Goal: Information Seeking & Learning: Learn about a topic

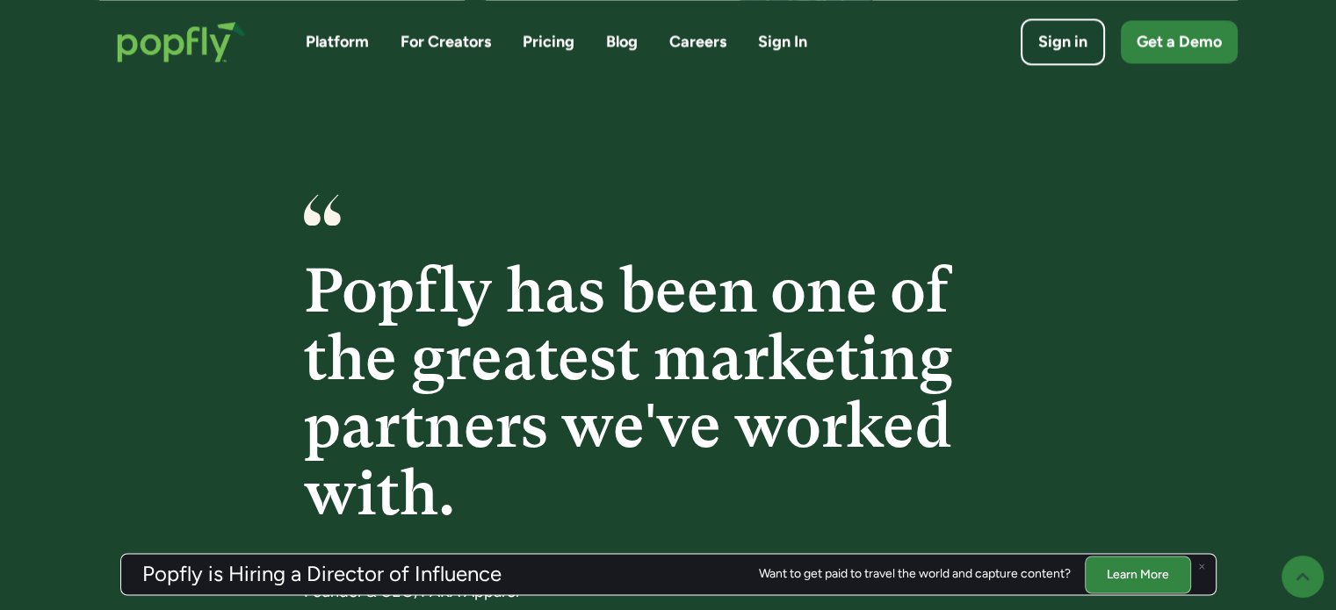
scroll to position [2640, 0]
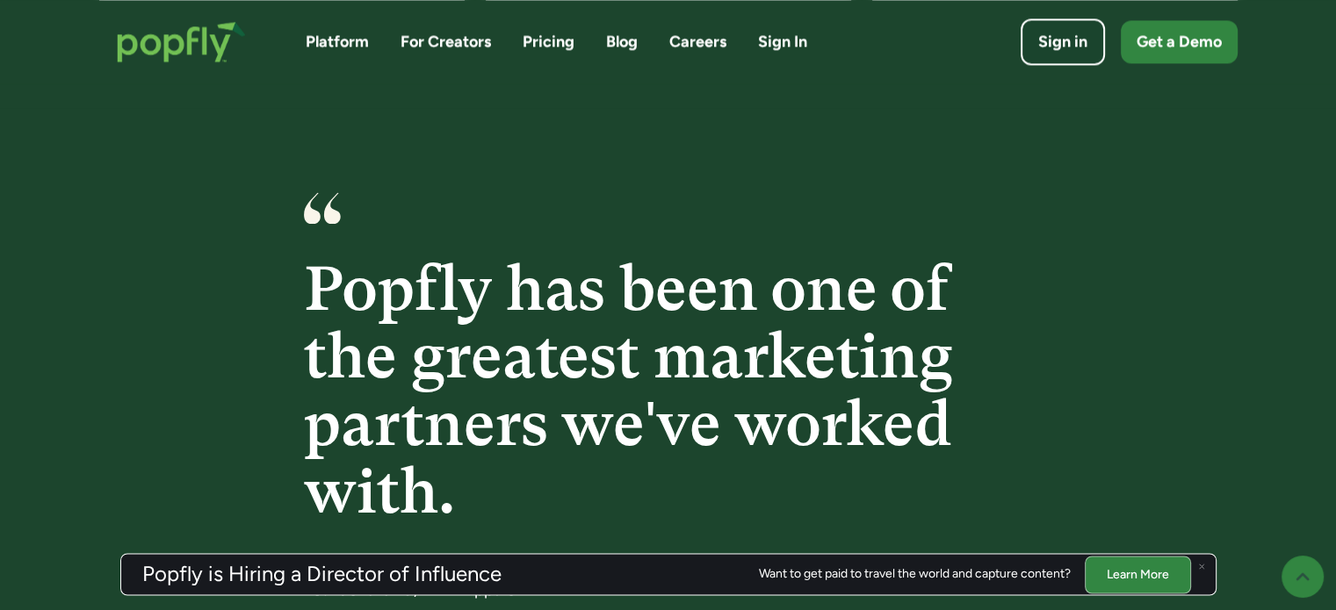
click at [681, 38] on link "Careers" at bounding box center [697, 42] width 57 height 22
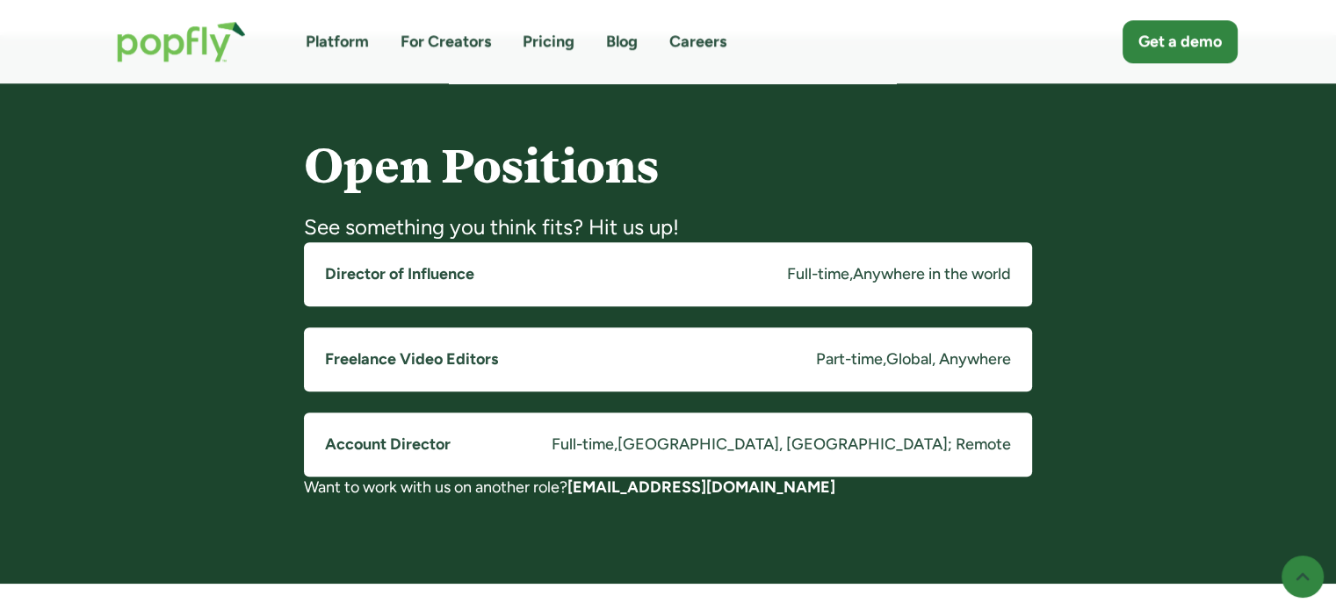
scroll to position [1310, 0]
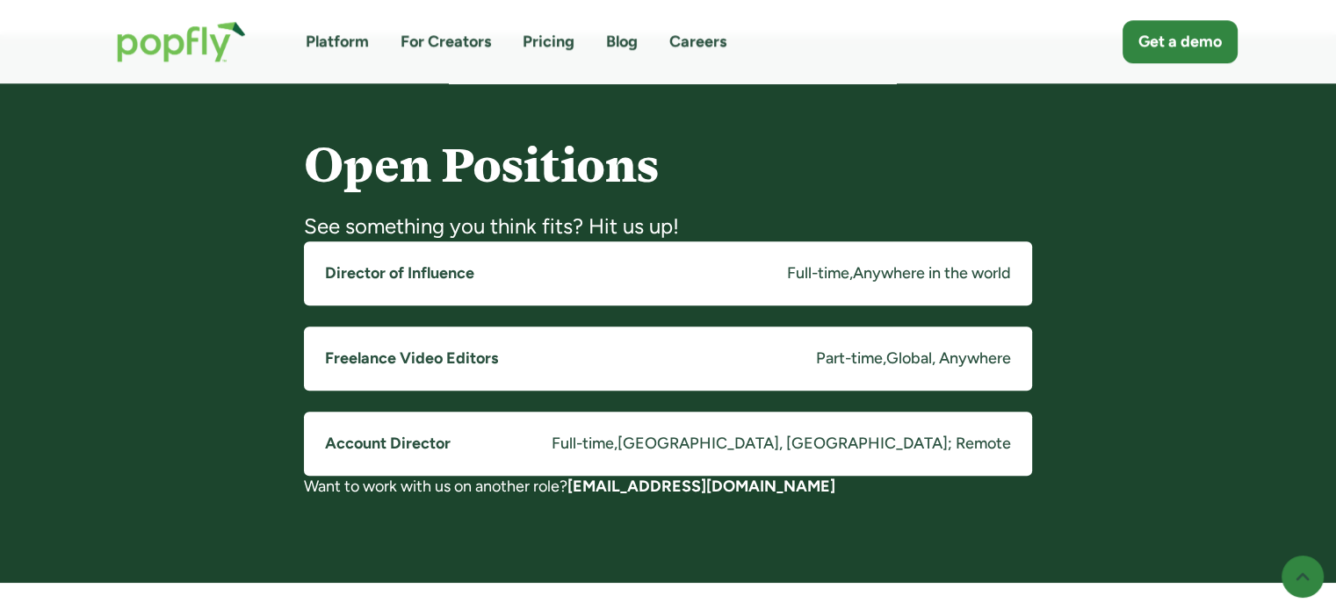
click at [681, 352] on link "Freelance Video Editors Part-time , Global, Anywhere" at bounding box center [668, 359] width 728 height 64
click at [687, 285] on link "Director of Influence Full-time , Anywhere in the world" at bounding box center [668, 274] width 728 height 64
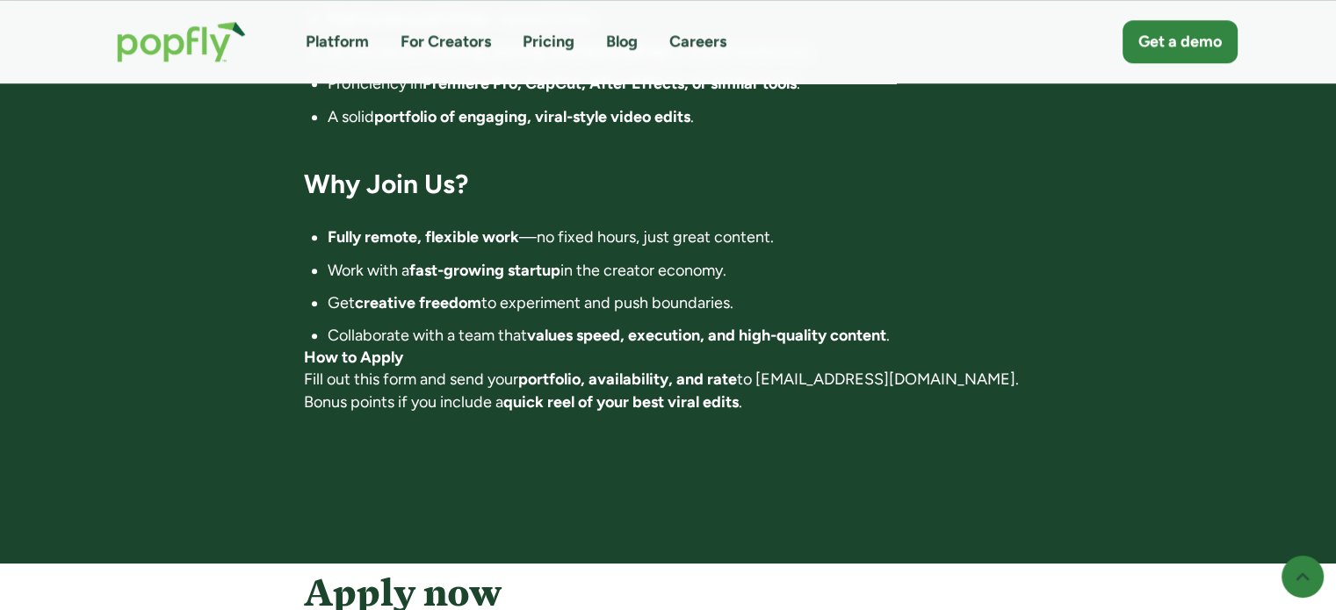
scroll to position [1363, 0]
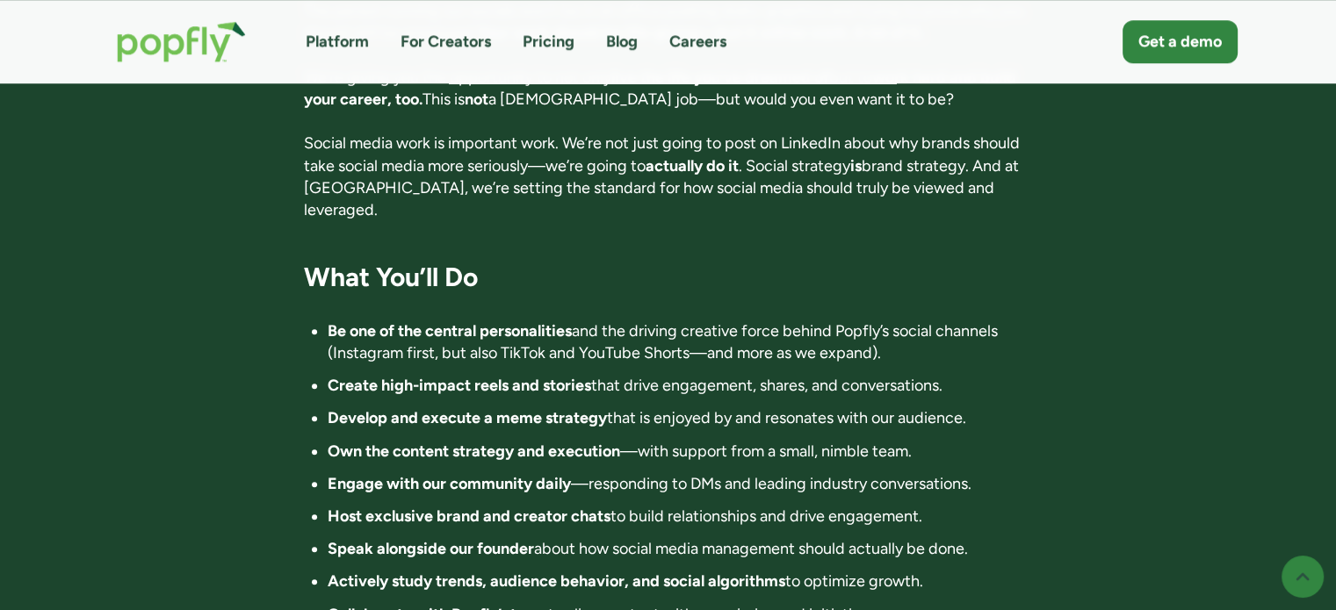
scroll to position [1417, 0]
